Goal: Book appointment/travel/reservation

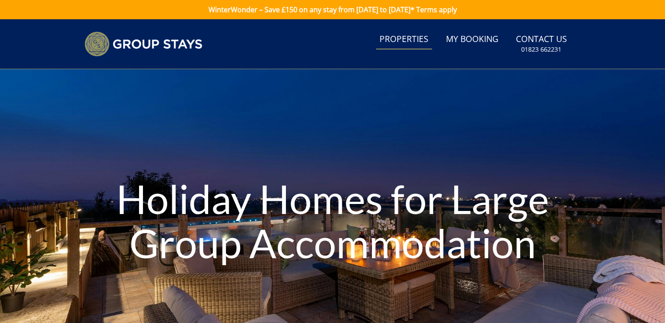
click at [406, 38] on link "Properties" at bounding box center [404, 40] width 56 height 20
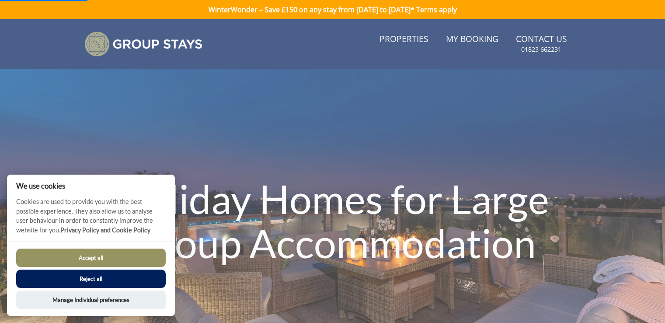
click at [91, 255] on button "Accept all" at bounding box center [91, 257] width 150 height 18
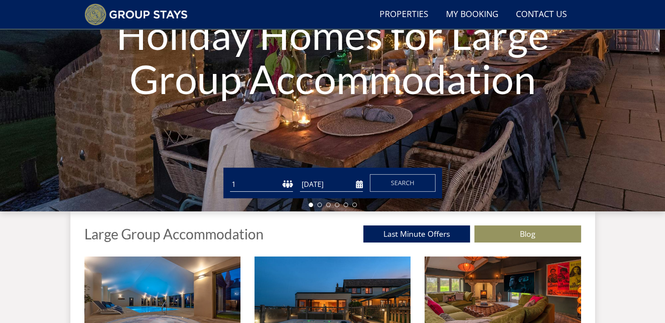
scroll to position [142, 0]
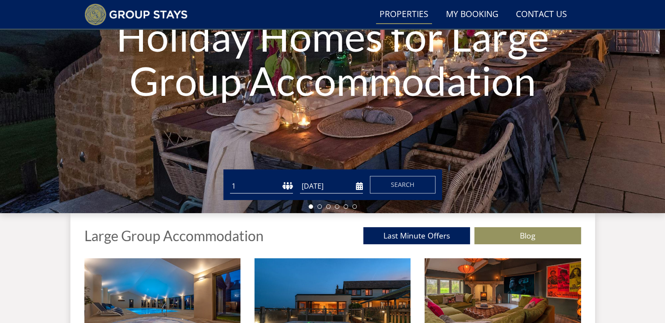
click at [395, 11] on link "Properties" at bounding box center [404, 15] width 56 height 20
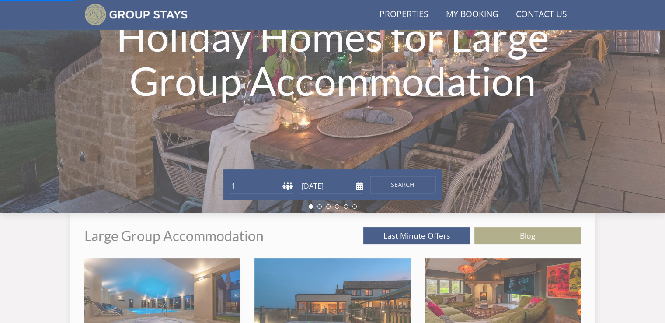
click at [272, 185] on select "1 2 3 4 5 6 7 8 9 10 11 12 13 14 15 16 17 18 19 20 21 22 23 24 25 26 27 28 29 3…" at bounding box center [261, 186] width 63 height 14
select select "14"
click at [230, 179] on select "1 2 3 4 5 6 7 8 9 10 11 12 13 14 15 16 17 18 19 20 21 22 23 24 25 26 27 28 29 3…" at bounding box center [261, 186] width 63 height 14
click at [401, 182] on span "Search" at bounding box center [403, 184] width 24 height 8
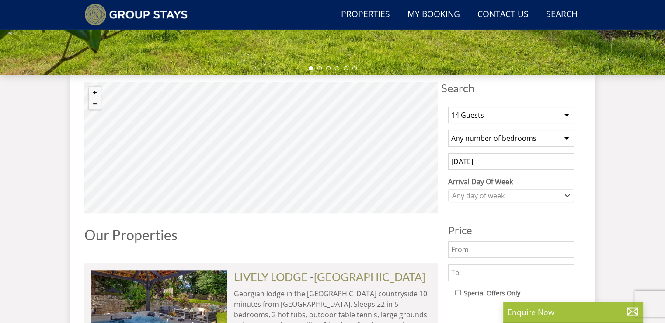
scroll to position [261, 0]
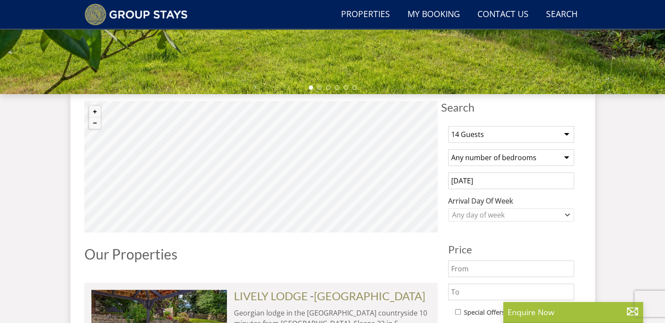
click at [565, 156] on select "Any number of bedrooms 3 Bedrooms 4 Bedrooms 5 Bedrooms 6 Bedrooms 7 Bedrooms 8…" at bounding box center [511, 157] width 126 height 17
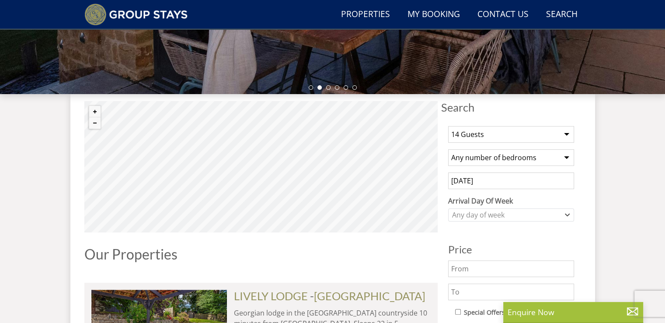
select select "7"
click at [448, 149] on select "Any number of bedrooms 3 Bedrooms 4 Bedrooms 5 Bedrooms 6 Bedrooms 7 Bedrooms 8…" at bounding box center [511, 157] width 126 height 17
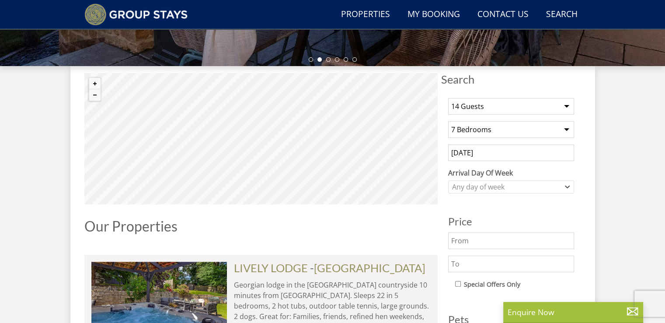
scroll to position [357, 0]
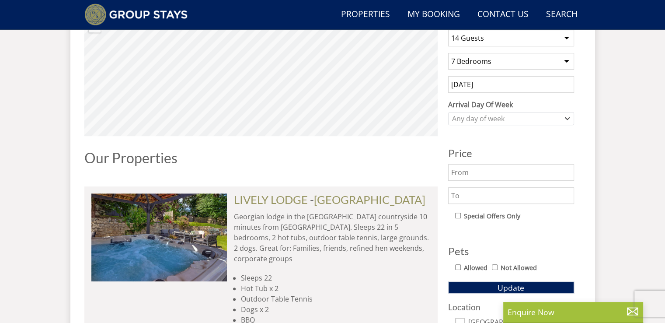
click at [509, 286] on span "Update" at bounding box center [511, 287] width 27 height 10
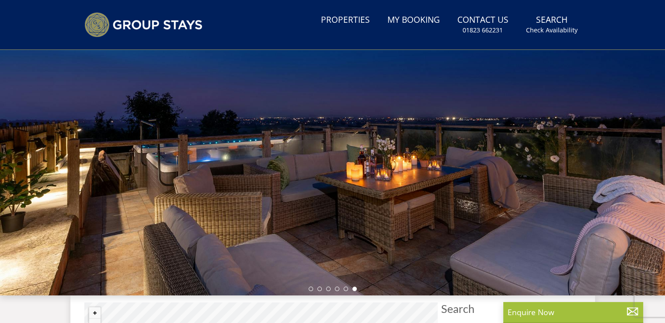
scroll to position [0, 0]
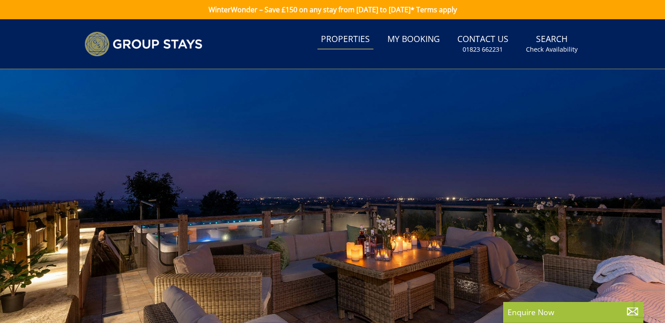
click at [365, 32] on link "Properties" at bounding box center [345, 40] width 56 height 20
